Goal: Book appointment/travel/reservation

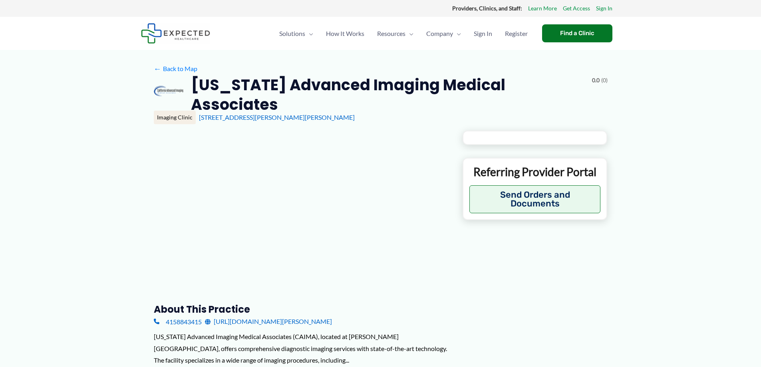
type input "**********"
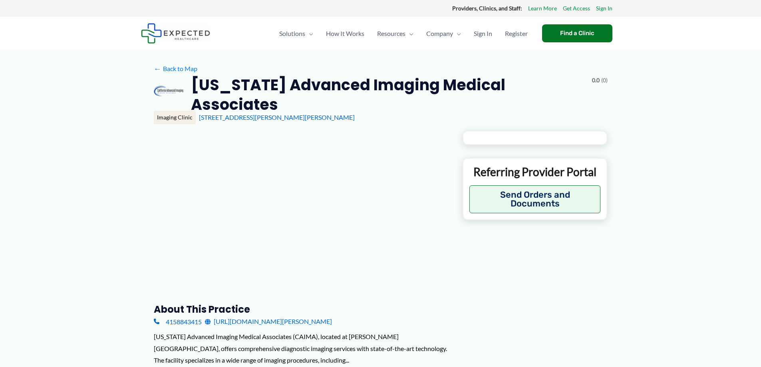
type input "**********"
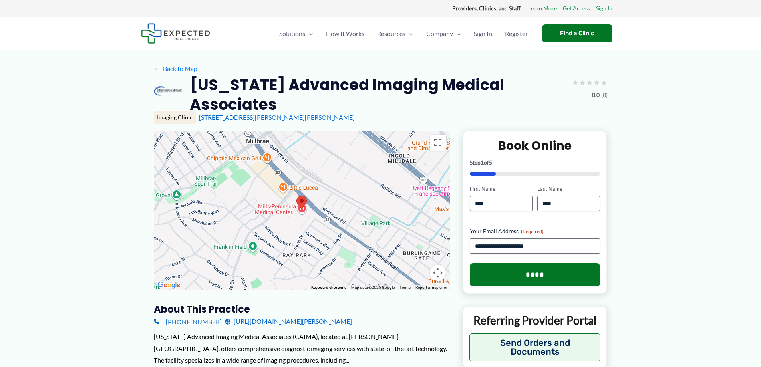
click at [310, 321] on link "[URL][DOMAIN_NAME][PERSON_NAME]" at bounding box center [288, 322] width 127 height 12
